Goal: Task Accomplishment & Management: Manage account settings

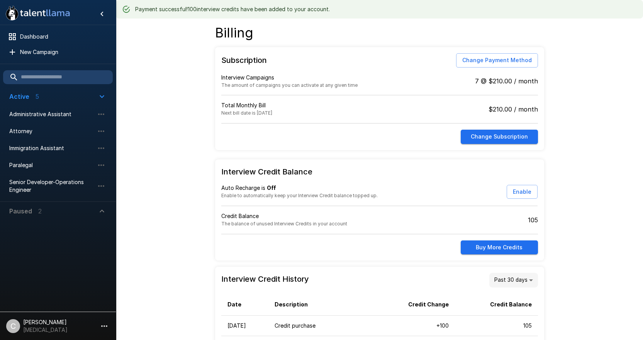
click at [98, 331] on li "C [PERSON_NAME] [MEDICAL_DATA]" at bounding box center [58, 324] width 116 height 25
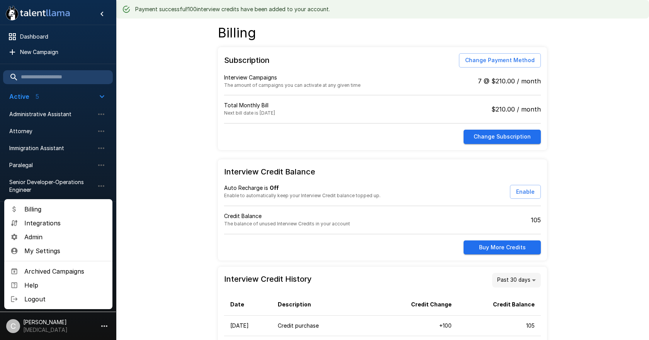
click at [44, 239] on span "Admin" at bounding box center [65, 236] width 82 height 9
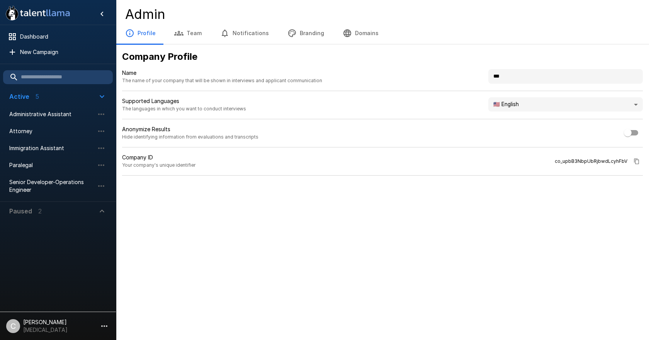
click at [353, 32] on button "Domains" at bounding box center [360, 33] width 54 height 22
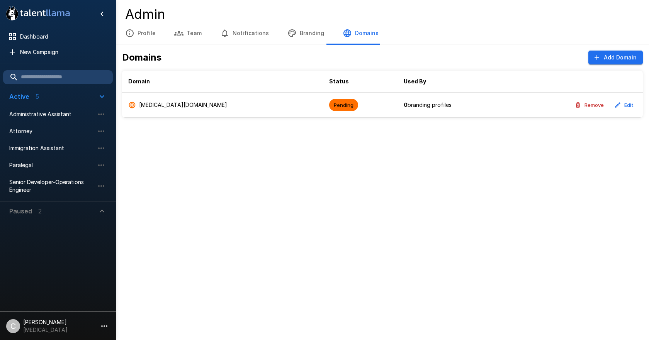
click at [629, 104] on button "Edit" at bounding box center [624, 105] width 25 height 12
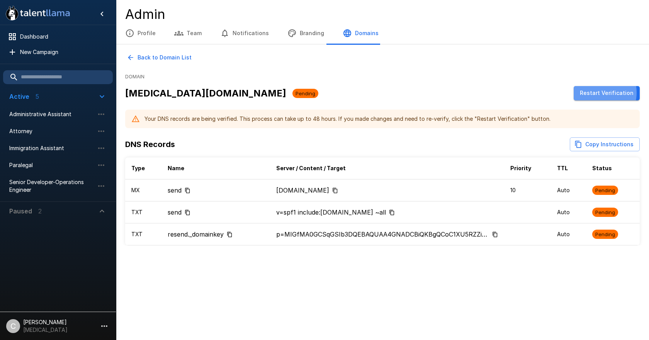
click at [597, 93] on button "Restart Verification" at bounding box center [607, 93] width 66 height 14
click at [142, 120] on div "Your DNS records are being verified. This process can take up to 48 hours. If y…" at bounding box center [382, 119] width 514 height 19
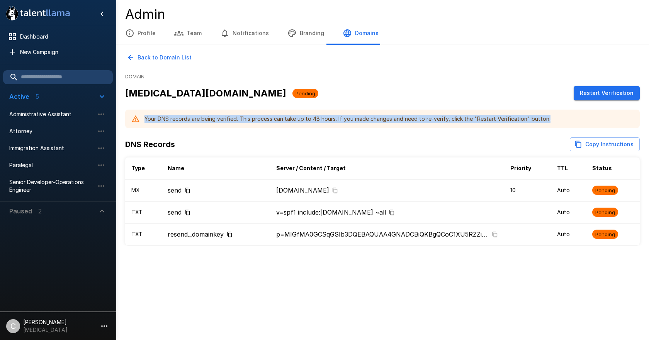
drag, startPoint x: 144, startPoint y: 119, endPoint x: 559, endPoint y: 123, distance: 414.4
click at [559, 123] on div "Your DNS records are being verified. This process can take up to 48 hours. If y…" at bounding box center [382, 119] width 514 height 19
click at [293, 124] on div "Your DNS records are being verified. This process can take up to 48 hours. If y…" at bounding box center [347, 119] width 406 height 14
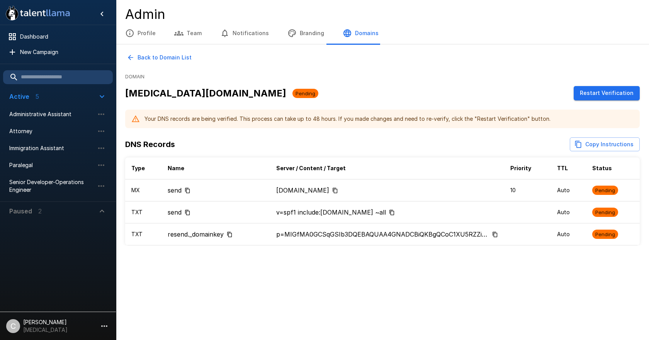
click at [244, 119] on div "Your DNS records are being verified. This process can take up to 48 hours. If y…" at bounding box center [347, 119] width 406 height 14
drag, startPoint x: 240, startPoint y: 119, endPoint x: 338, endPoint y: 126, distance: 98.0
click at [338, 126] on div "Your DNS records are being verified. This process can take up to 48 hours. If y…" at bounding box center [382, 119] width 514 height 19
copy div "This process can take up to 48 hours."
drag, startPoint x: 145, startPoint y: 119, endPoint x: 235, endPoint y: 115, distance: 90.1
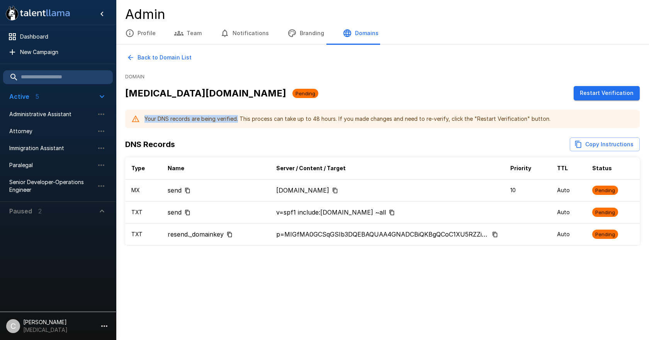
click at [238, 115] on div "Your DNS records are being verified. This process can take up to 48 hours. If y…" at bounding box center [347, 119] width 406 height 14
copy div "Your DNS records are being verified."
drag, startPoint x: 501, startPoint y: 66, endPoint x: 496, endPoint y: 65, distance: 5.0
click at [498, 65] on div "Back to Domain List Domain [MEDICAL_DATA][DOMAIN_NAME] Pending Restart Verifica…" at bounding box center [382, 148] width 533 height 195
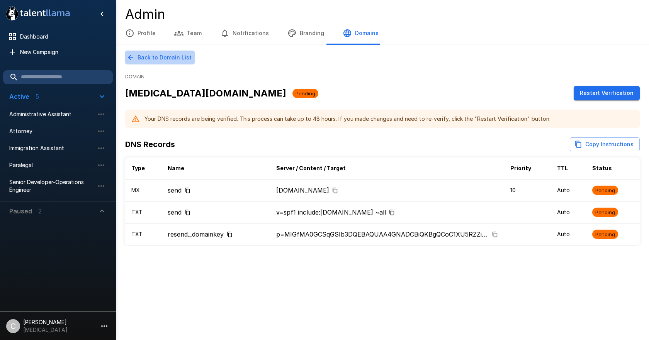
click at [174, 59] on button "Back to Domain List" at bounding box center [160, 58] width 70 height 14
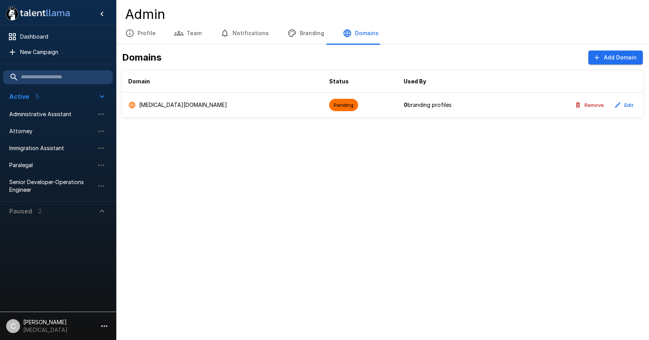
click at [397, 104] on td "0 branding profiles" at bounding box center [451, 105] width 109 height 25
click at [169, 207] on div ".st0{fill:#FFFFFF;} .st1{fill:#76a4ed;} Dashboard New Campaign Active 5 Adminis…" at bounding box center [324, 170] width 649 height 340
click at [226, 169] on div ".st0{fill:#FFFFFF;} .st1{fill:#76a4ed;} Dashboard New Campaign Active 5 Adminis…" at bounding box center [324, 170] width 649 height 340
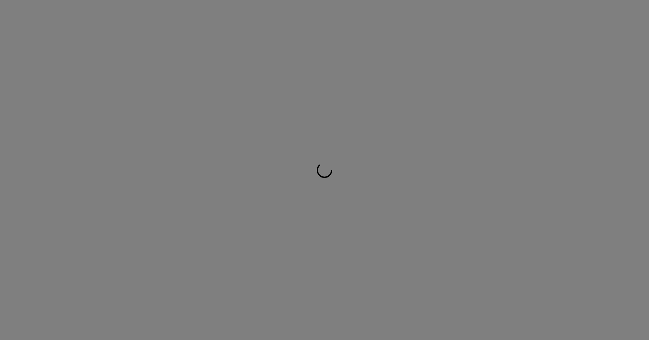
click at [232, 201] on div at bounding box center [324, 170] width 649 height 340
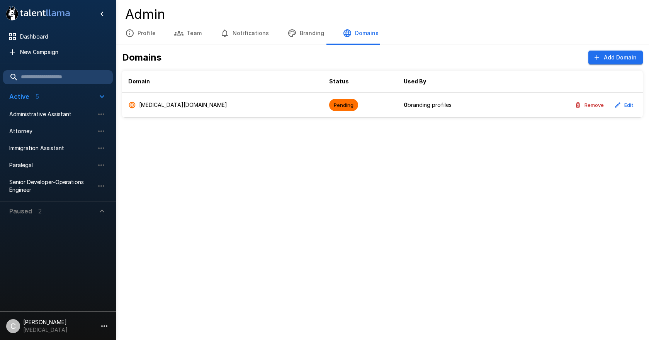
click at [276, 12] on h4 "Admin" at bounding box center [382, 14] width 514 height 16
click at [273, 2] on div "Admin Profile Team Notifications Branding Domains" at bounding box center [382, 22] width 533 height 44
